Goal: Task Accomplishment & Management: Manage account settings

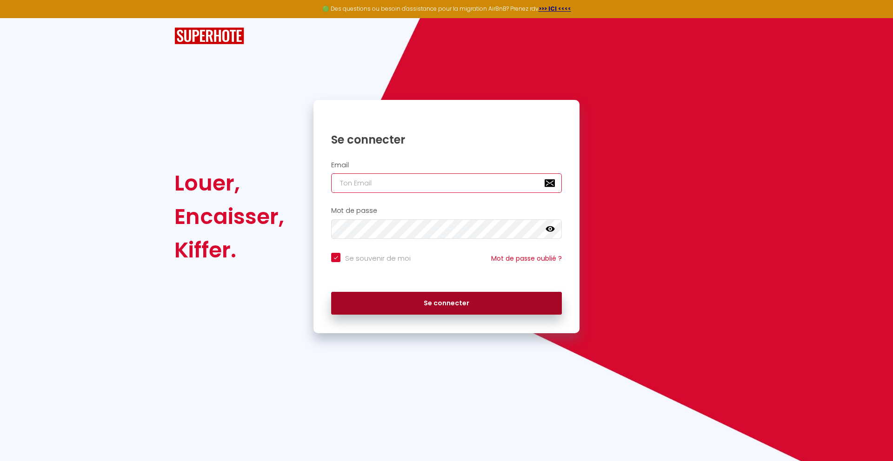
type input "[EMAIL_ADDRESS][DOMAIN_NAME]"
click at [462, 305] on button "Se connecter" at bounding box center [446, 303] width 231 height 23
checkbox input "true"
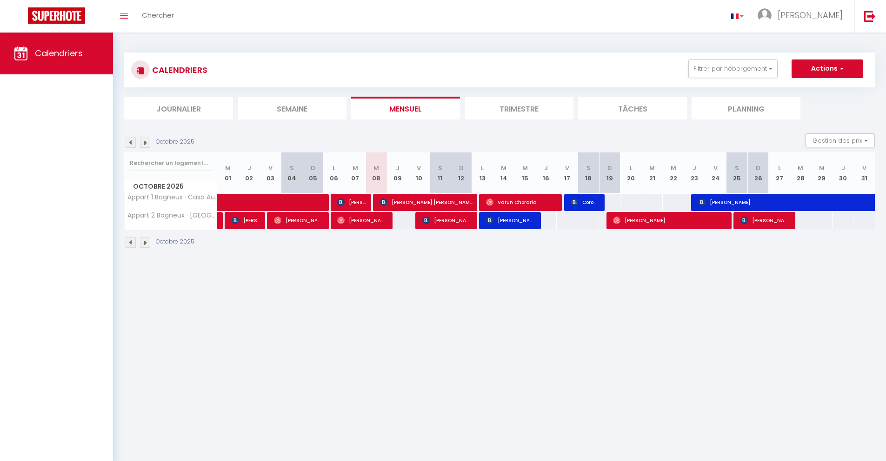
click at [128, 244] on img at bounding box center [131, 243] width 10 height 10
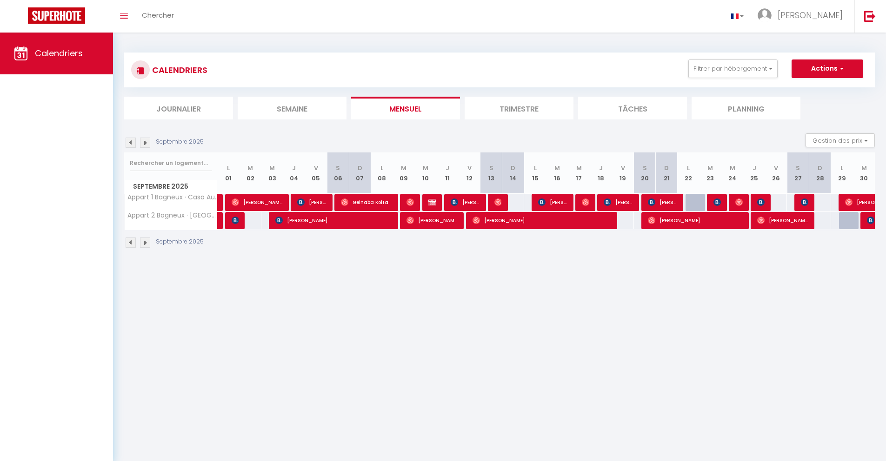
click at [128, 244] on img at bounding box center [131, 243] width 10 height 10
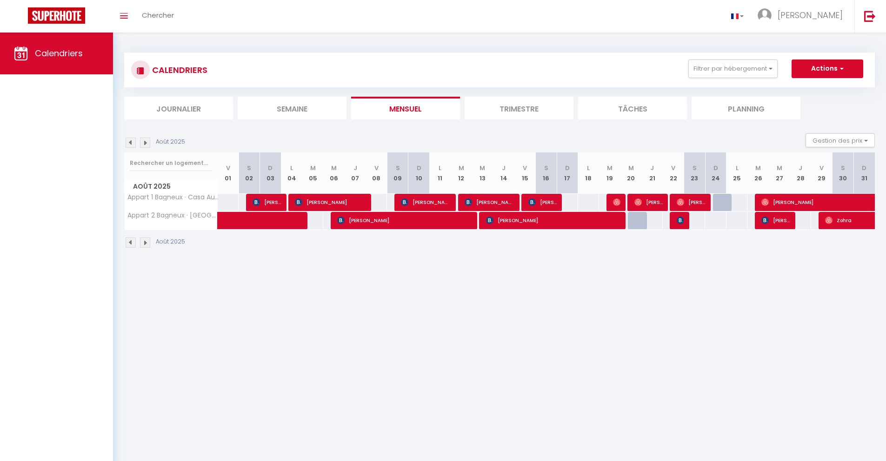
click at [128, 244] on img at bounding box center [131, 243] width 10 height 10
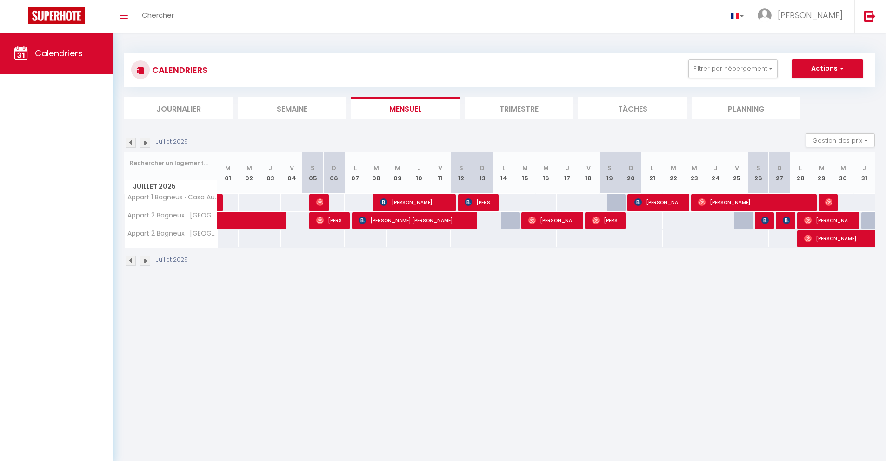
click at [132, 265] on img at bounding box center [131, 261] width 10 height 10
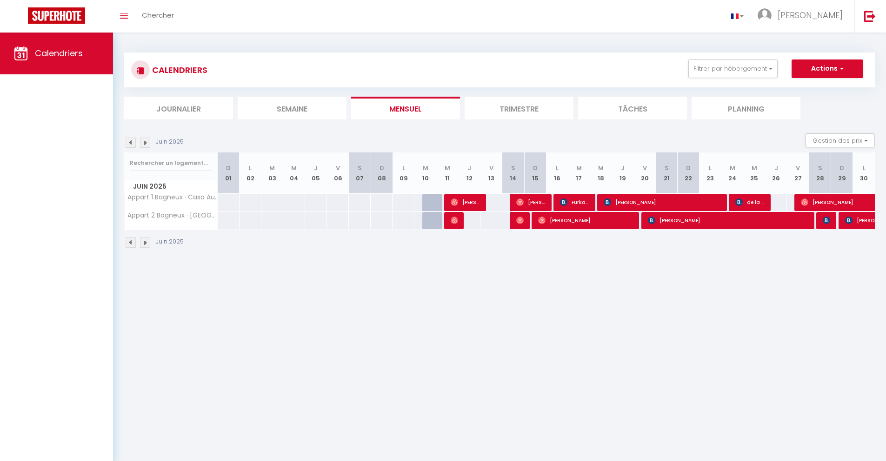
click at [144, 142] on img at bounding box center [145, 143] width 10 height 10
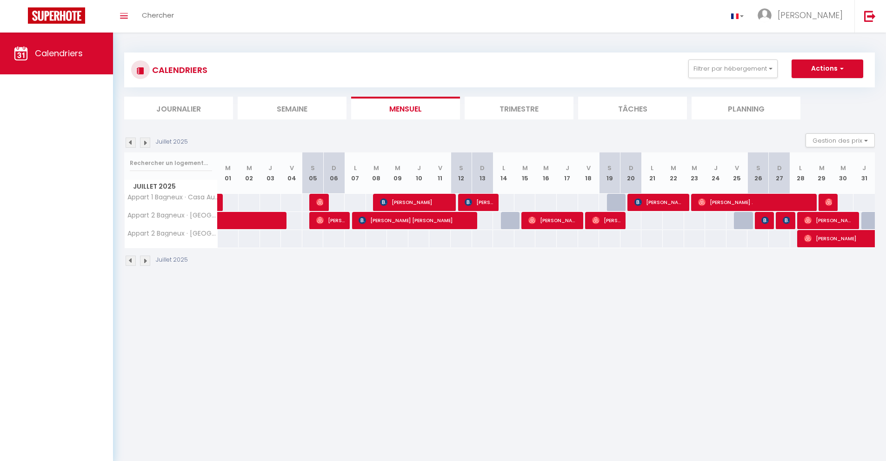
click at [281, 461] on body "🟢 Des questions ou besoin d'assistance pour la migration AirBnB? Prenez rdv >>>…" at bounding box center [443, 263] width 886 height 461
click at [147, 140] on img at bounding box center [145, 143] width 10 height 10
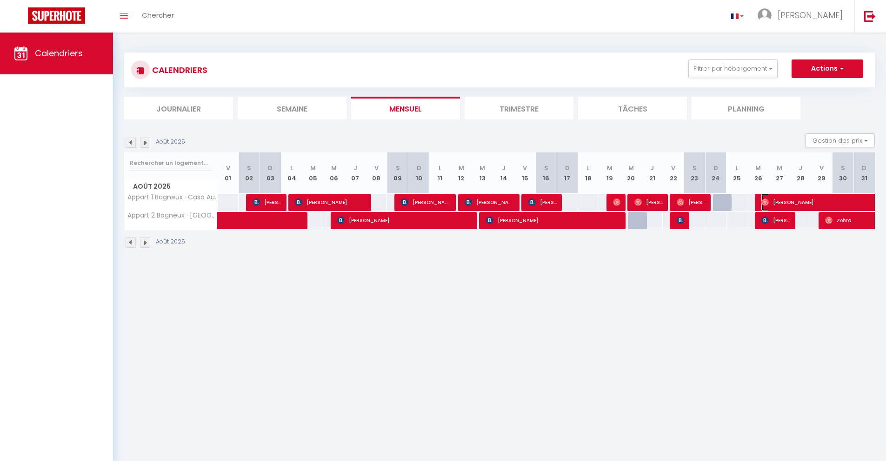
click at [794, 201] on span "[PERSON_NAME]" at bounding box center [825, 202] width 128 height 18
select select "OK"
select select "0"
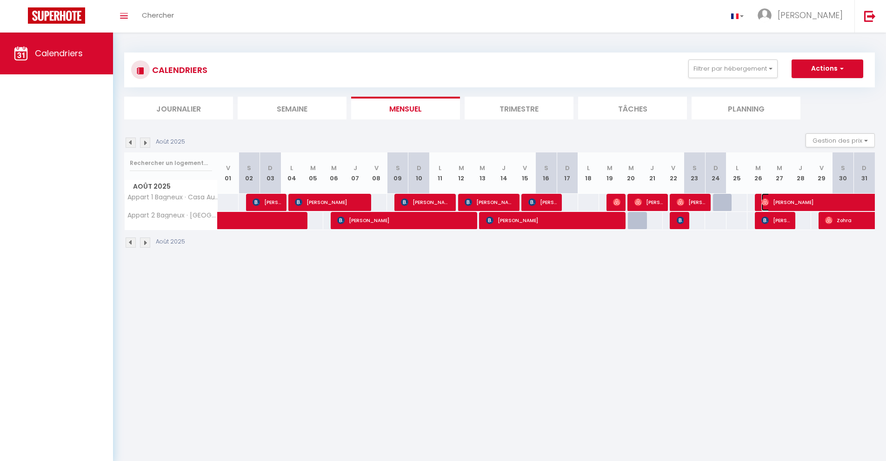
select select "1"
select select
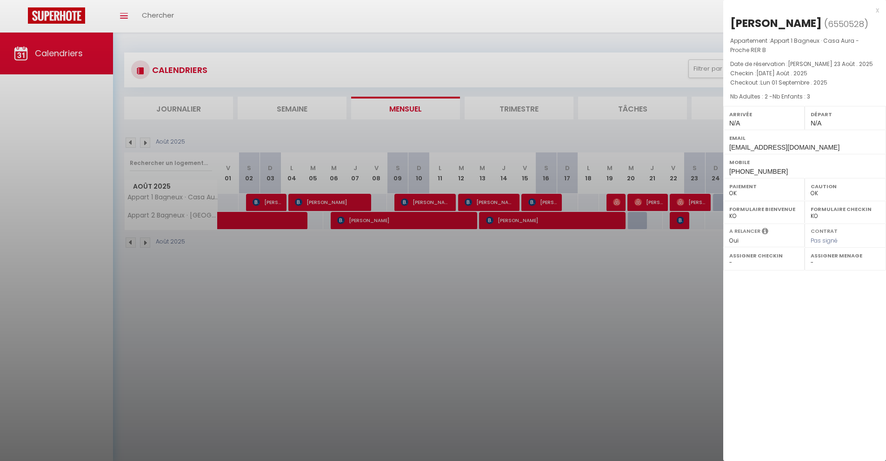
click at [874, 10] on div "x" at bounding box center [801, 10] width 156 height 11
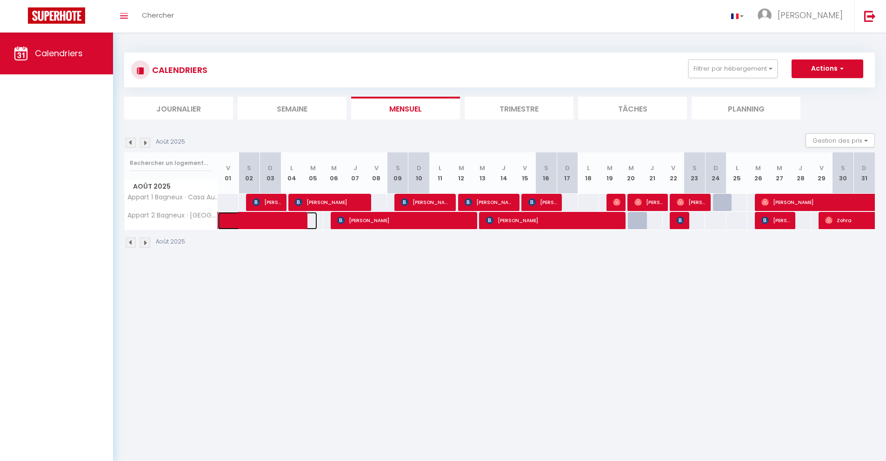
click at [304, 220] on span at bounding box center [274, 221] width 86 height 18
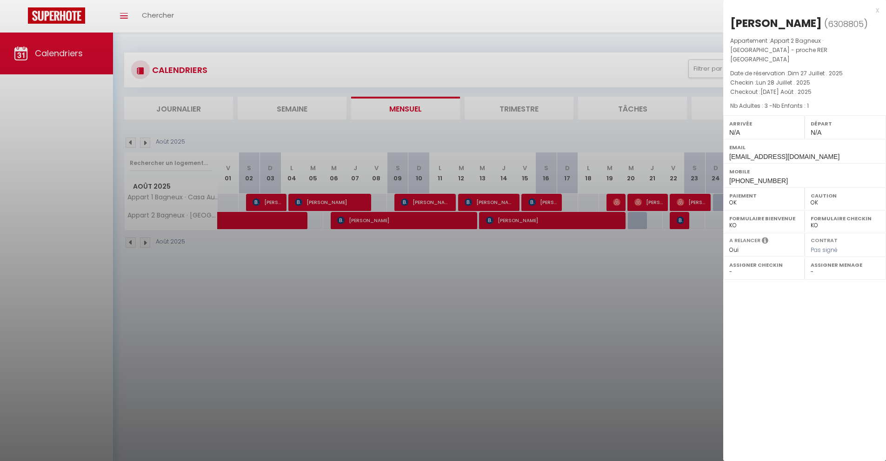
click at [877, 11] on div "x" at bounding box center [801, 10] width 156 height 11
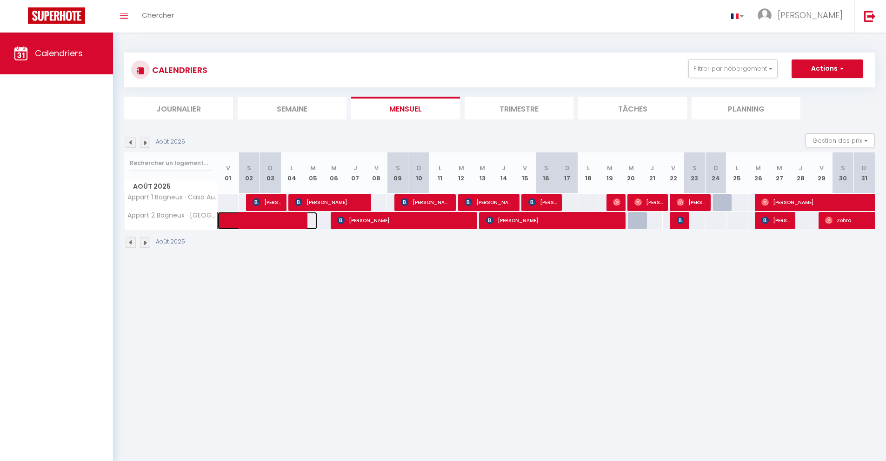
click at [298, 222] on span at bounding box center [274, 221] width 86 height 18
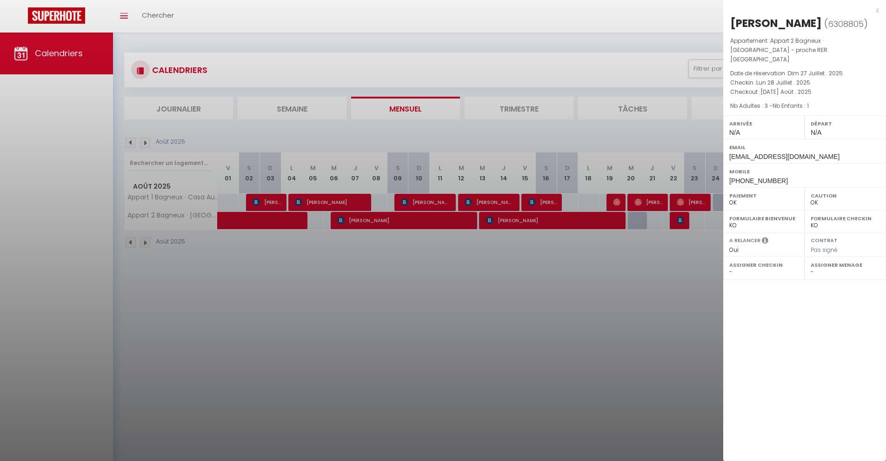
click at [876, 9] on div "x" at bounding box center [801, 10] width 156 height 11
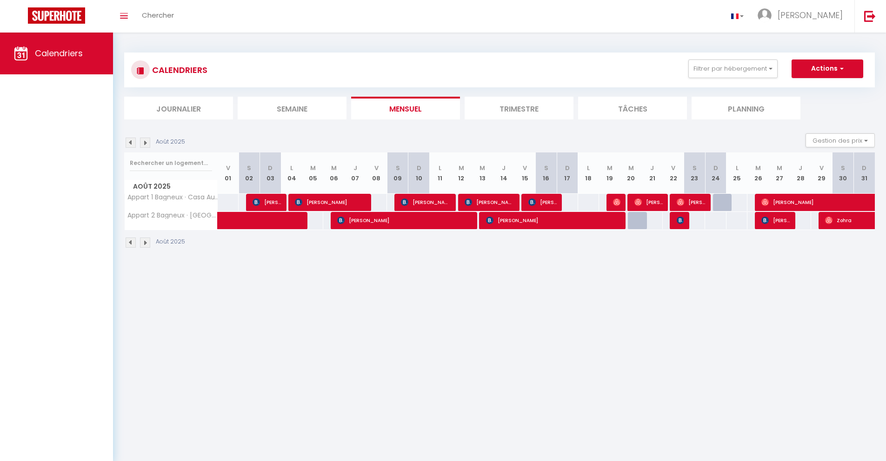
click at [394, 230] on div "Août 2025" at bounding box center [499, 243] width 750 height 27
click at [422, 221] on span "[PERSON_NAME]" at bounding box center [404, 221] width 135 height 18
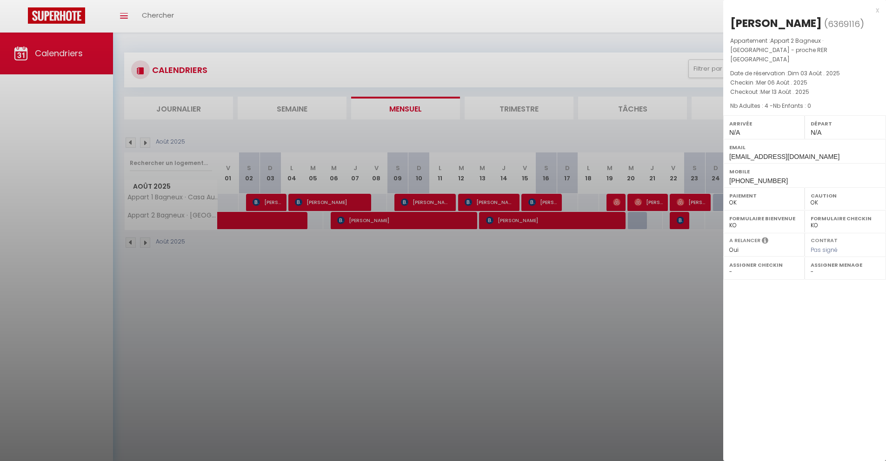
click at [472, 237] on div at bounding box center [443, 230] width 886 height 461
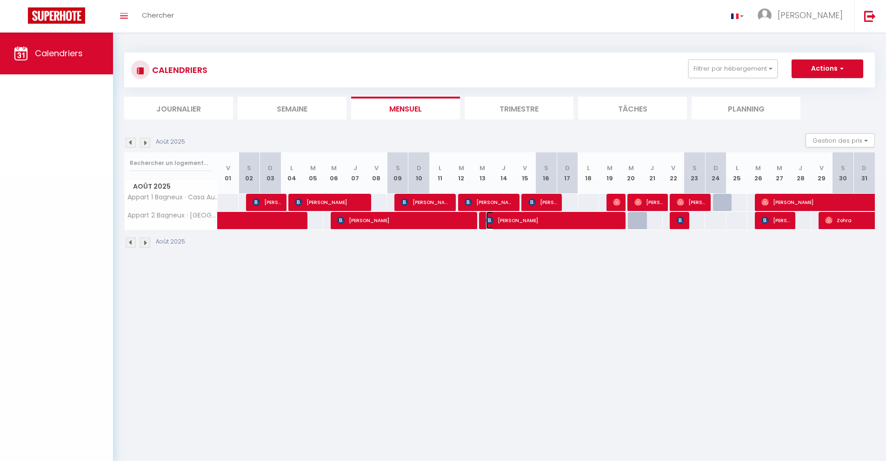
click at [520, 224] on span "[PERSON_NAME]" at bounding box center [553, 221] width 135 height 18
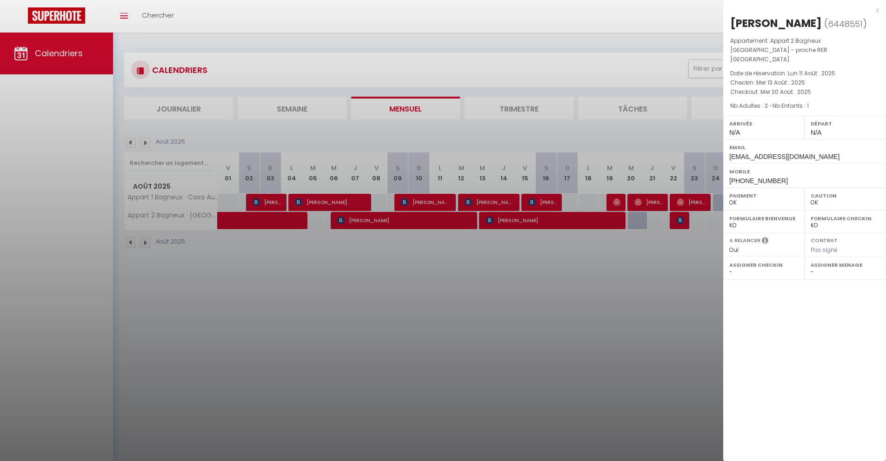
click at [526, 256] on div at bounding box center [443, 230] width 886 height 461
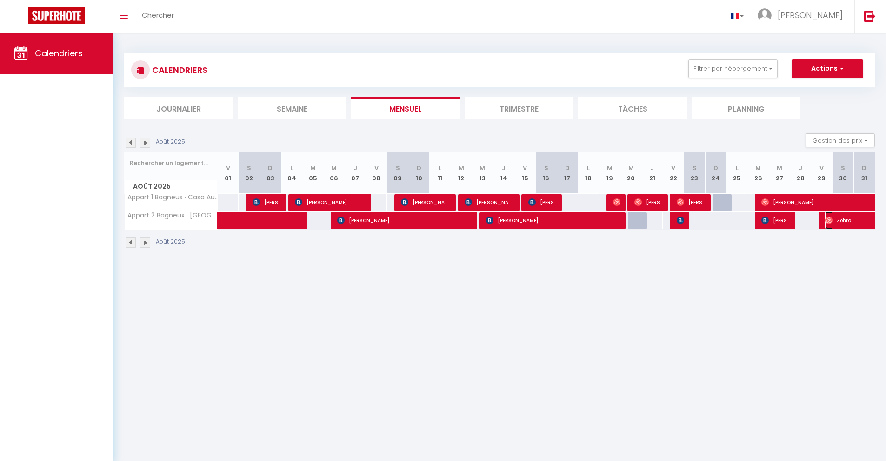
click at [836, 223] on span "Zohra" at bounding box center [857, 221] width 64 height 18
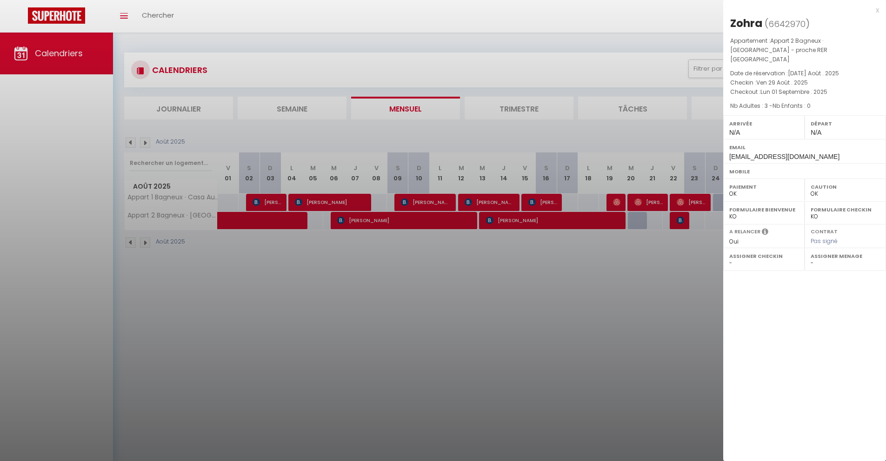
click at [875, 11] on div "x" at bounding box center [801, 10] width 156 height 11
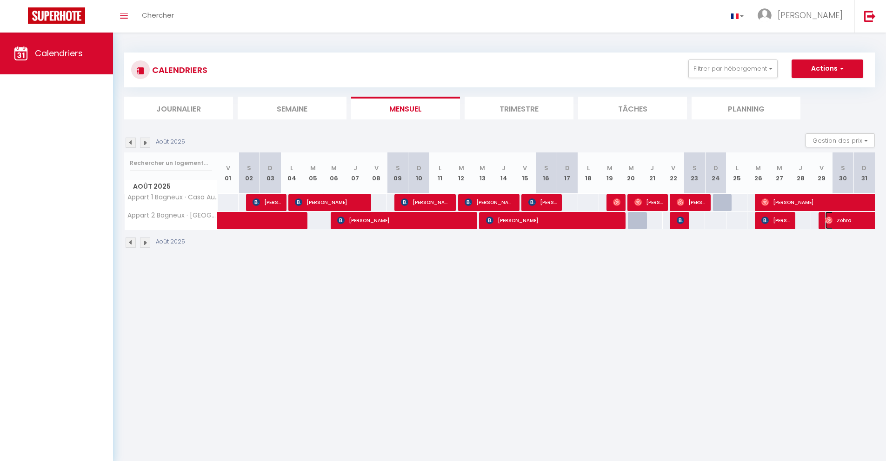
click at [850, 220] on span "Zohra" at bounding box center [857, 221] width 64 height 18
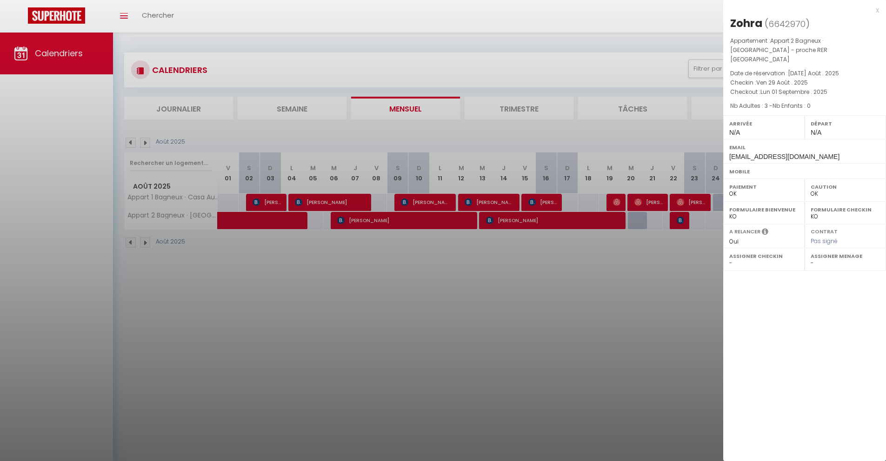
click at [633, 359] on div at bounding box center [443, 230] width 886 height 461
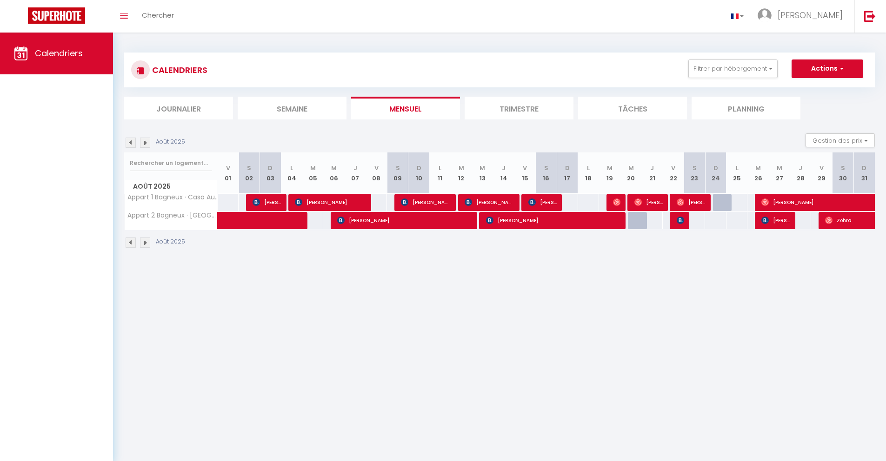
click at [148, 145] on img at bounding box center [145, 143] width 10 height 10
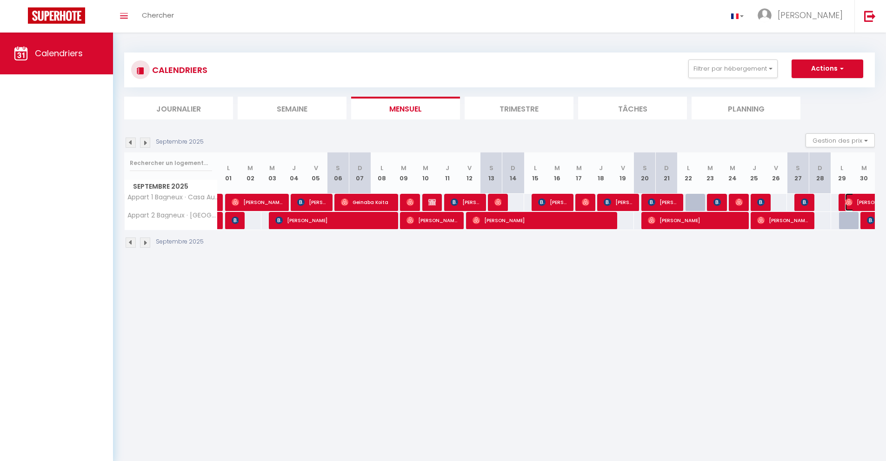
click at [850, 203] on img at bounding box center [848, 201] width 7 height 7
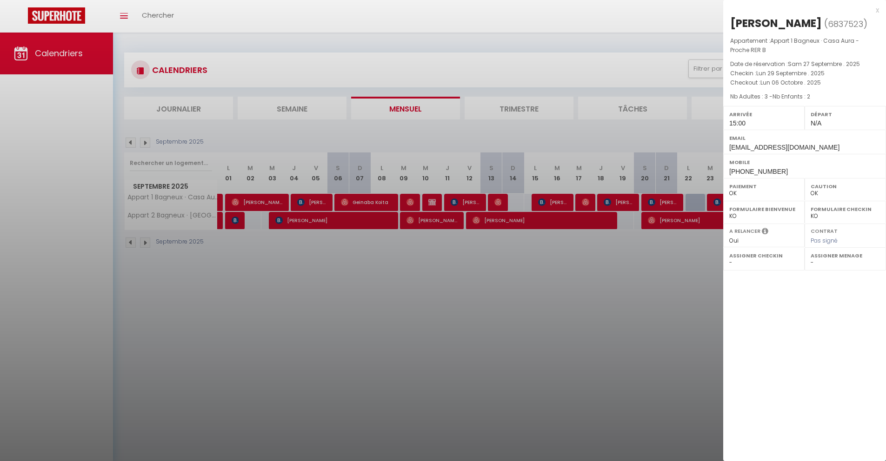
click at [582, 257] on div at bounding box center [443, 230] width 886 height 461
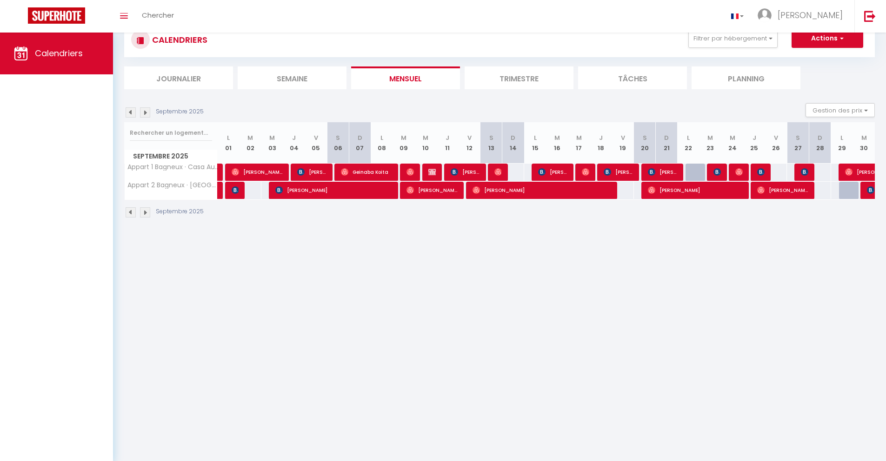
scroll to position [33, 0]
